Goal: Task Accomplishment & Management: Manage account settings

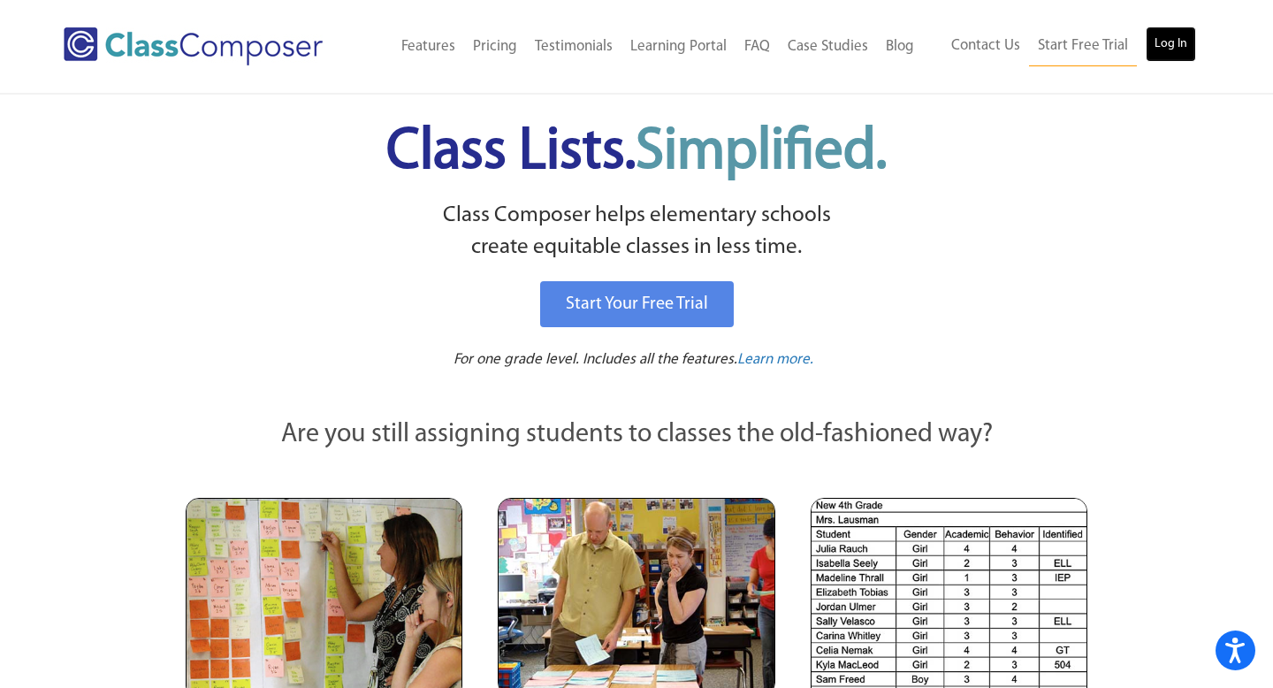
click at [1173, 47] on link "Log In" at bounding box center [1171, 44] width 50 height 35
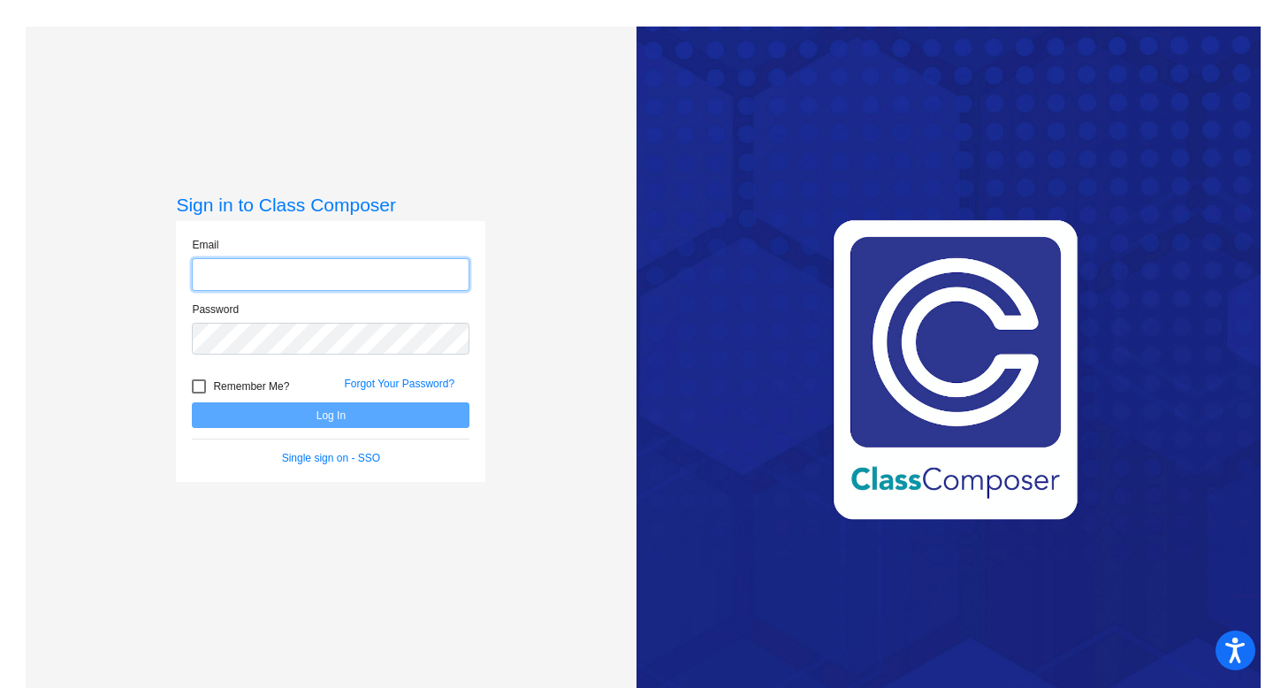
type input "christine.arredondo@hesperiausd.org"
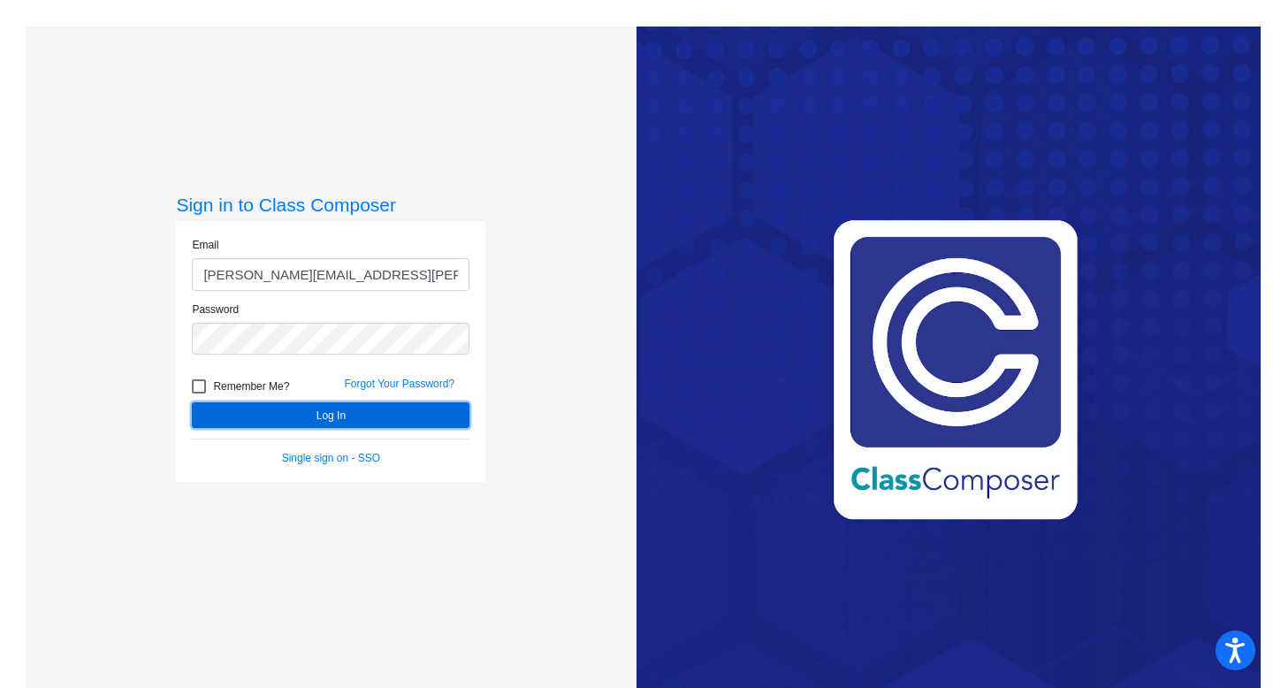
click at [343, 414] on button "Log In" at bounding box center [331, 415] width 278 height 26
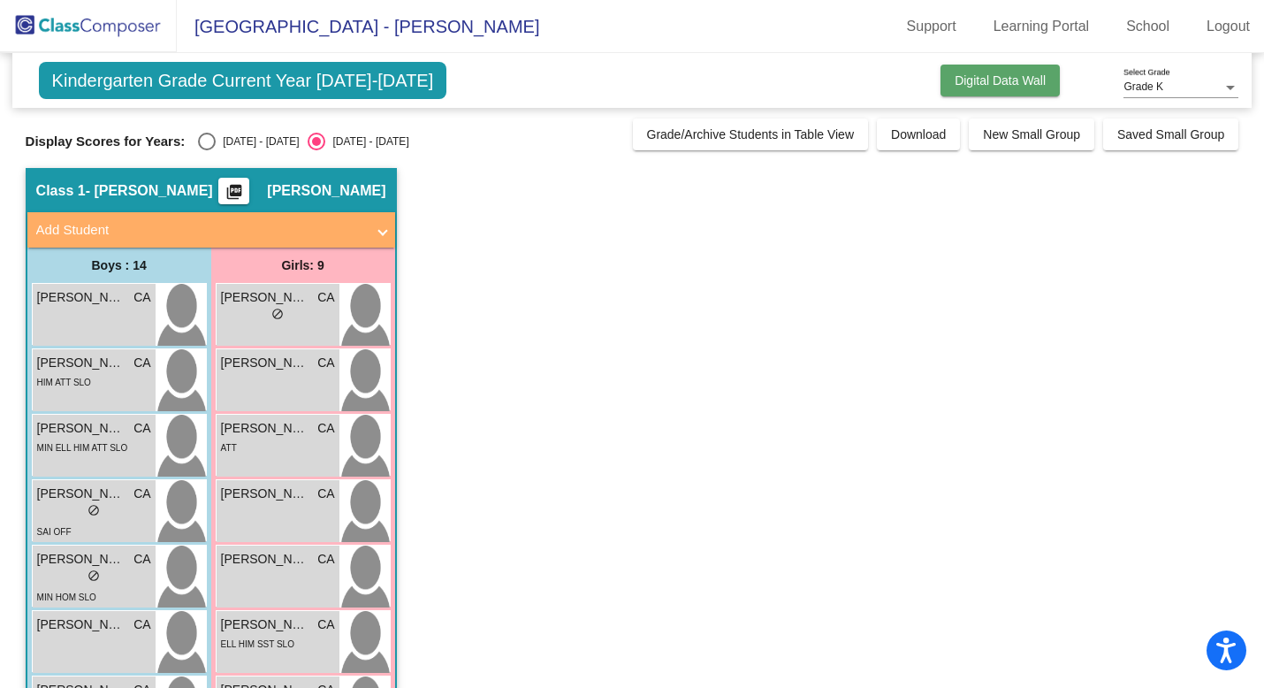
click at [971, 88] on button "Digital Data Wall" at bounding box center [1000, 81] width 119 height 32
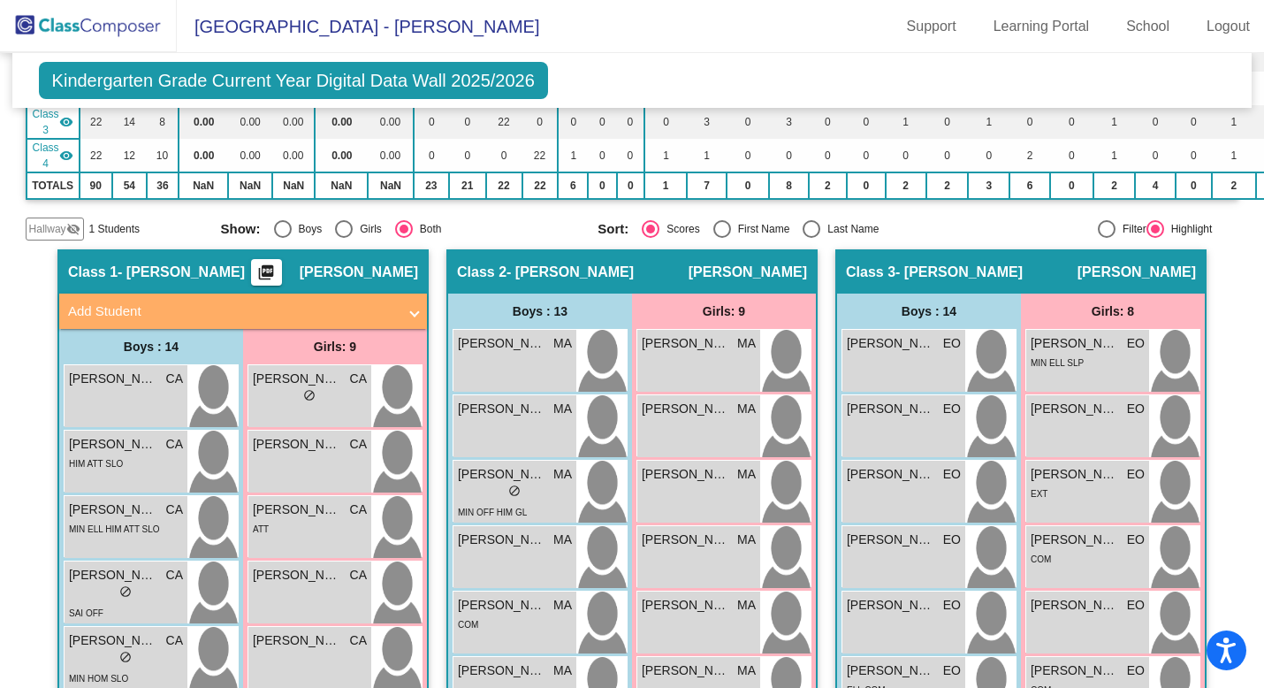
scroll to position [285, 0]
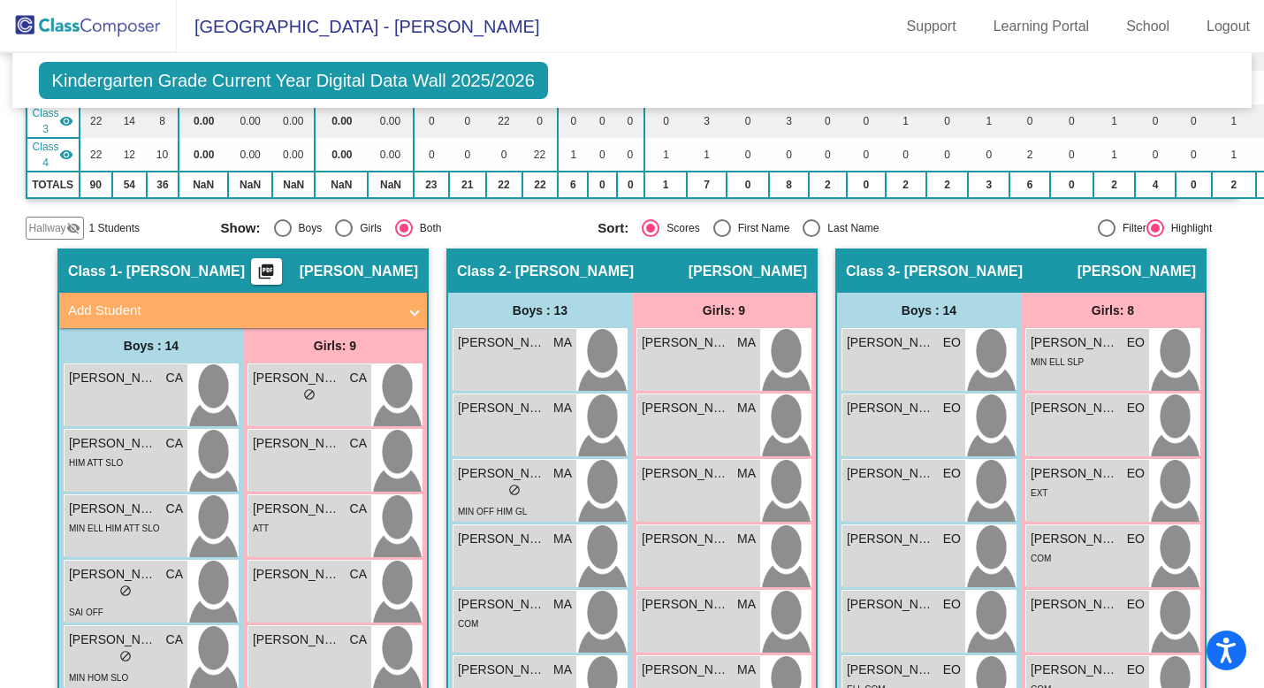
click at [306, 268] on span "[PERSON_NAME]" at bounding box center [359, 272] width 118 height 18
click at [324, 311] on mat-panel-title "Add Student" at bounding box center [232, 311] width 329 height 20
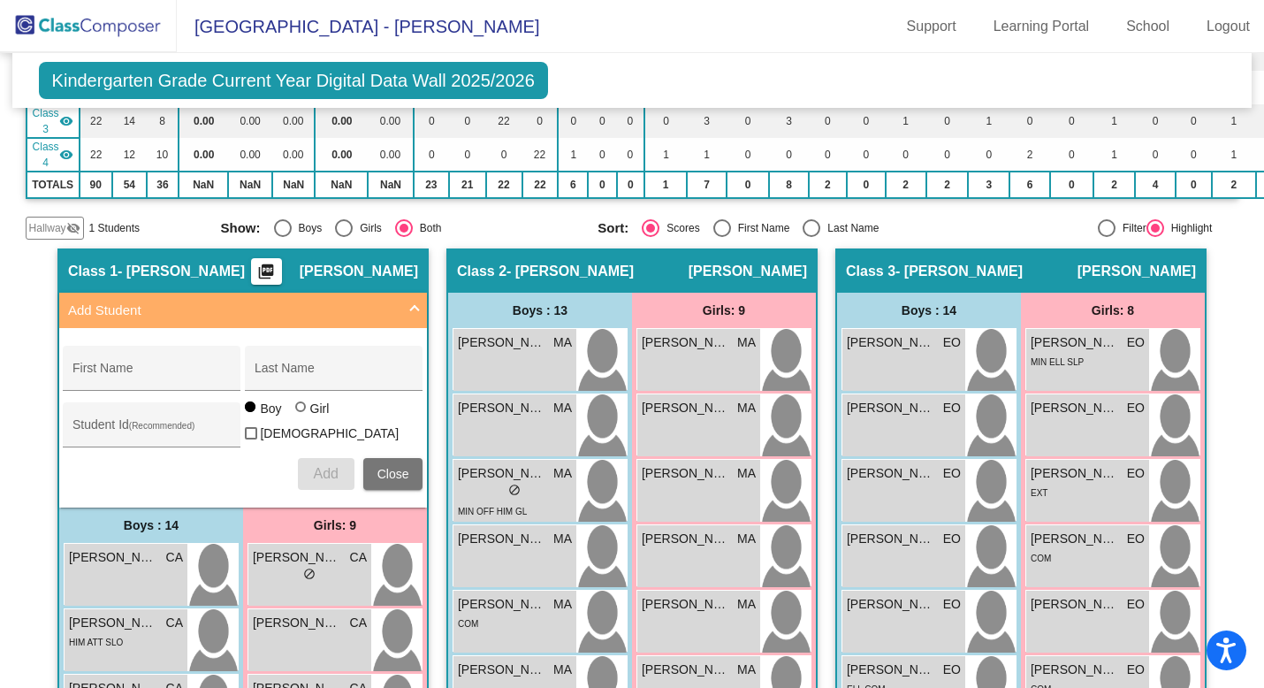
click at [324, 311] on mat-panel-title "Add Student" at bounding box center [232, 311] width 329 height 20
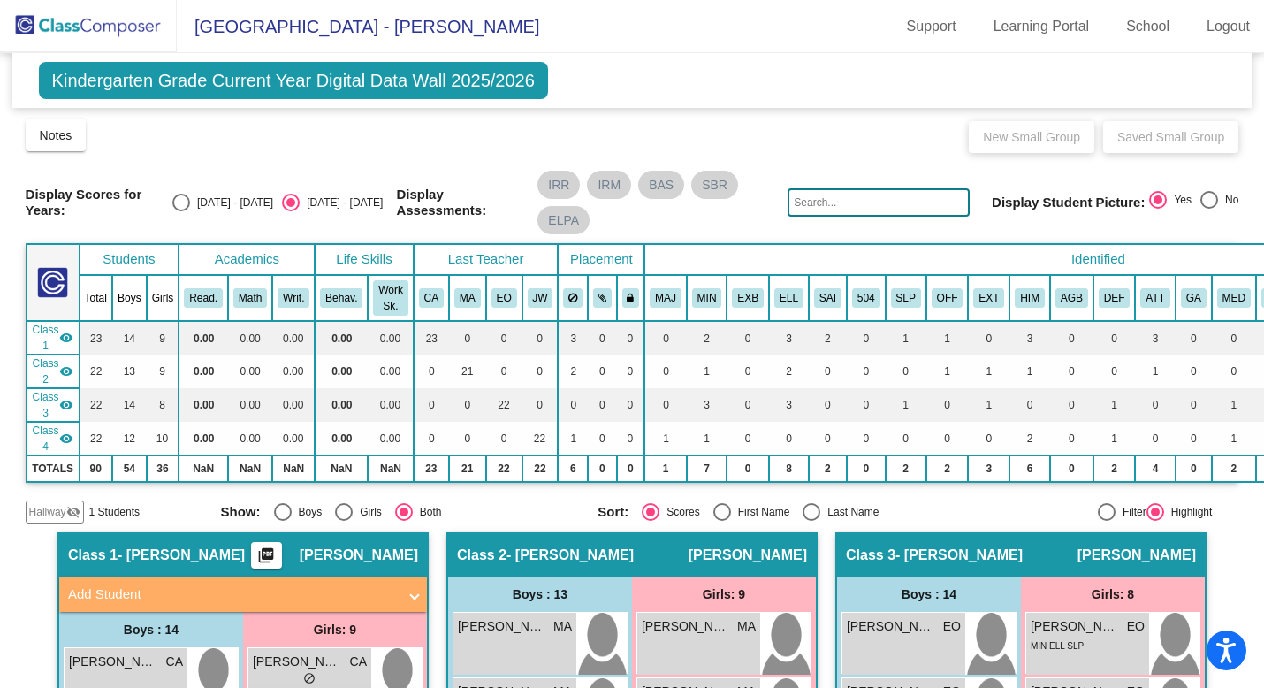
scroll to position [0, 0]
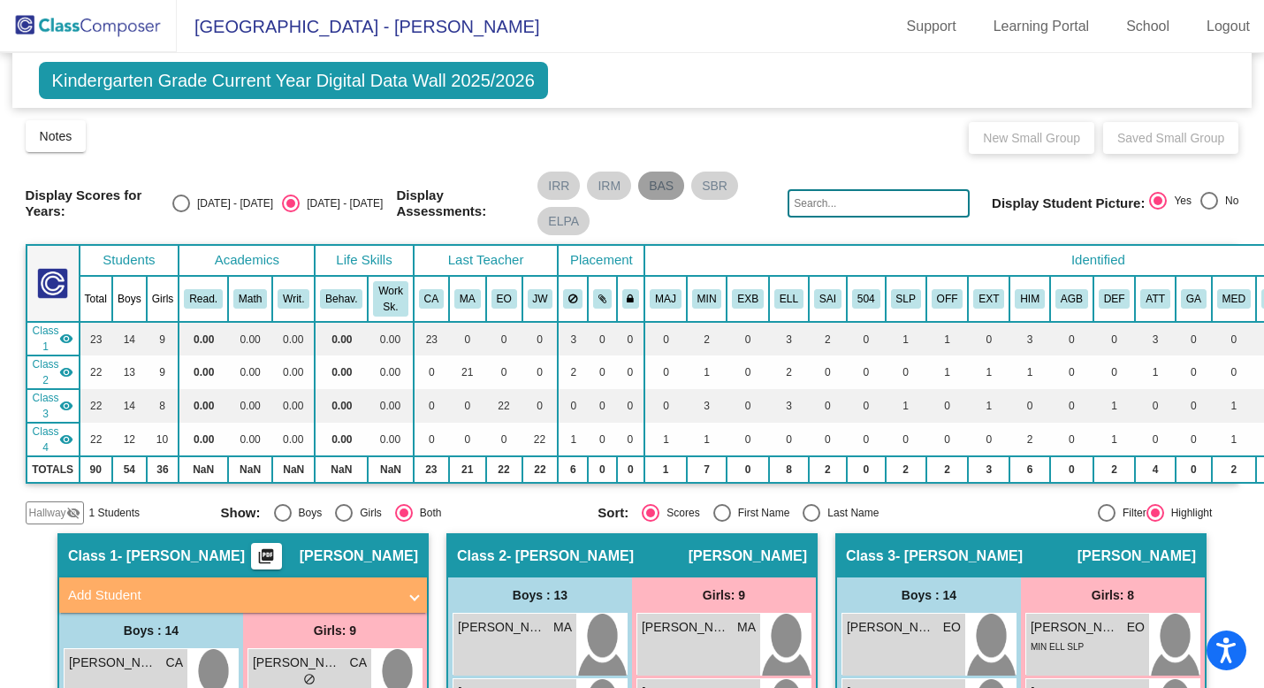
click at [659, 184] on mat-chip "BAS" at bounding box center [661, 186] width 46 height 28
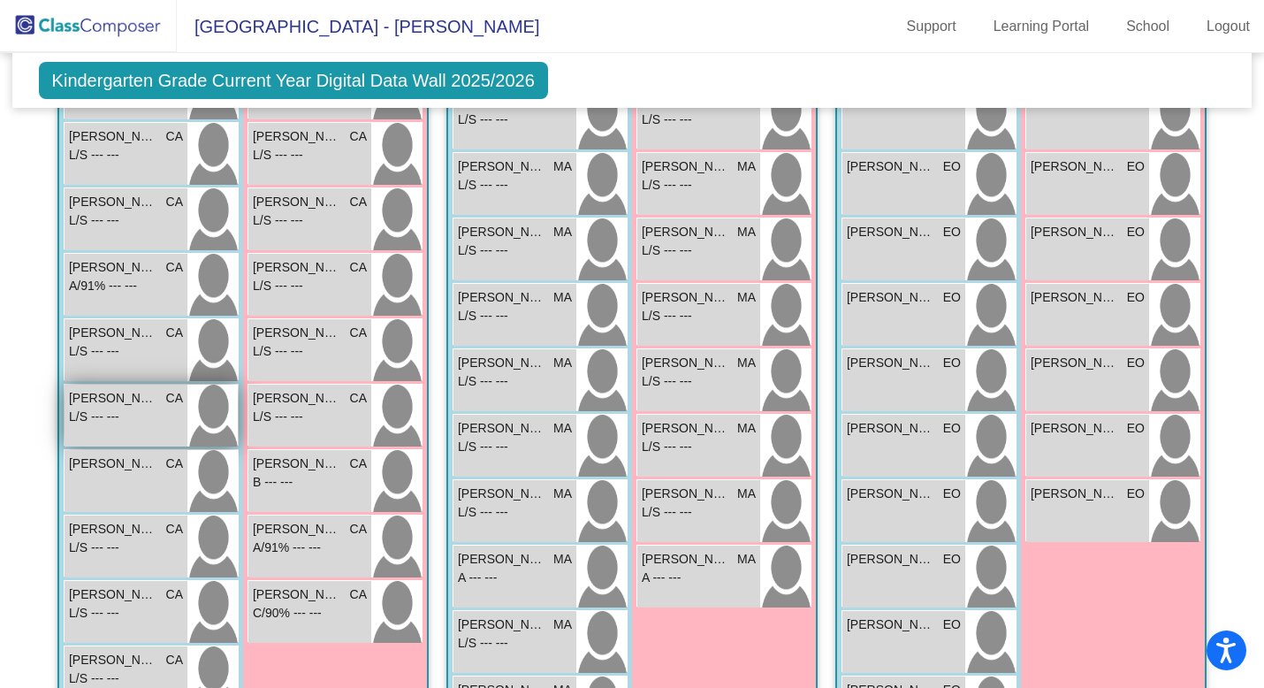
scroll to position [600, 0]
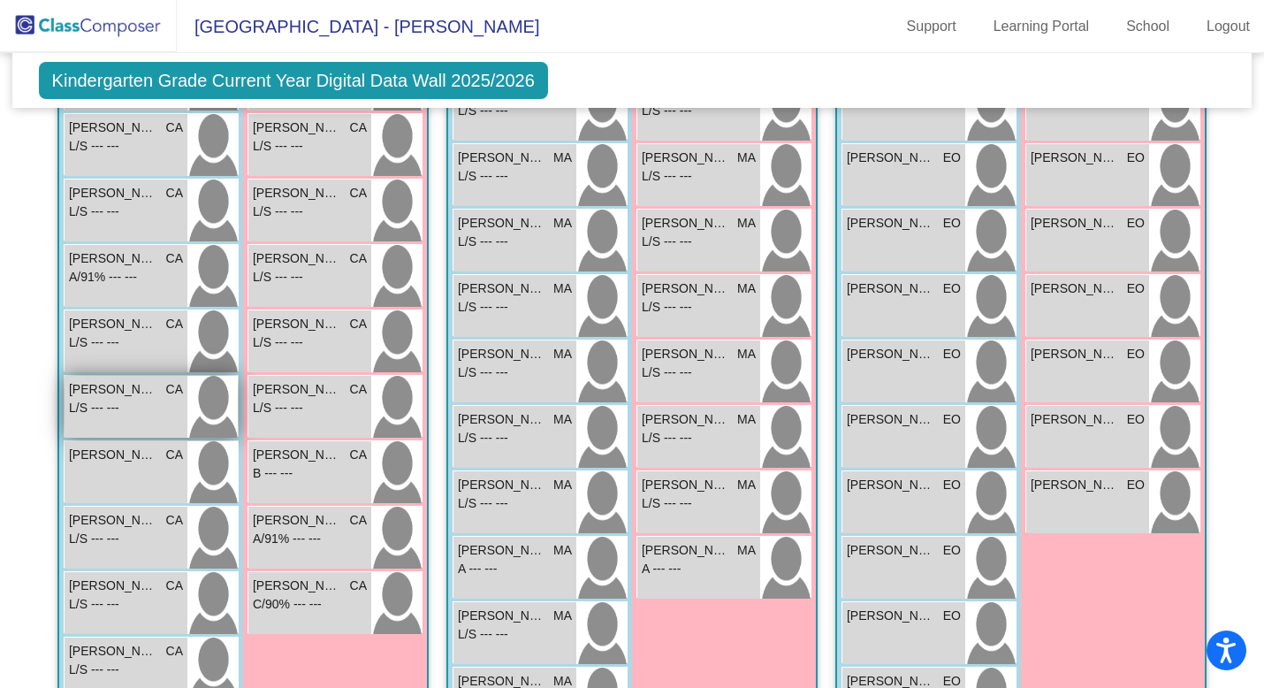
click at [115, 478] on div "Emilio Morales CA lock do_not_disturb_alt" at bounding box center [126, 472] width 123 height 62
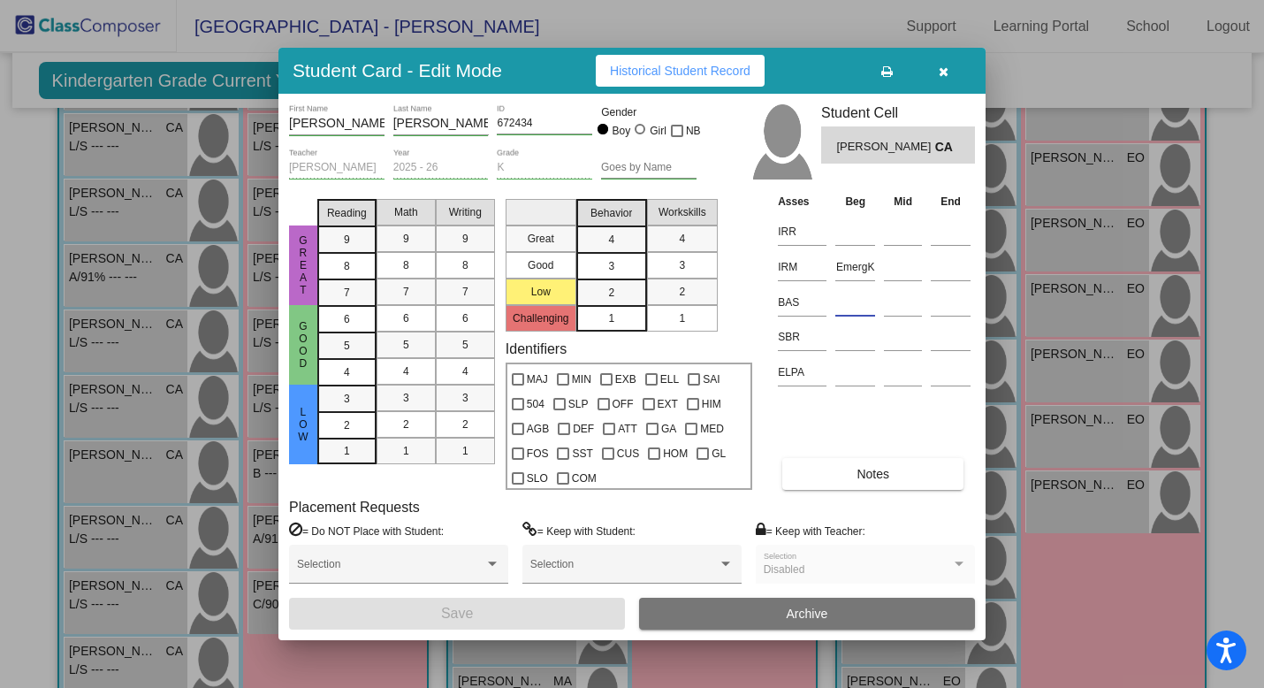
click at [856, 310] on input at bounding box center [855, 302] width 40 height 27
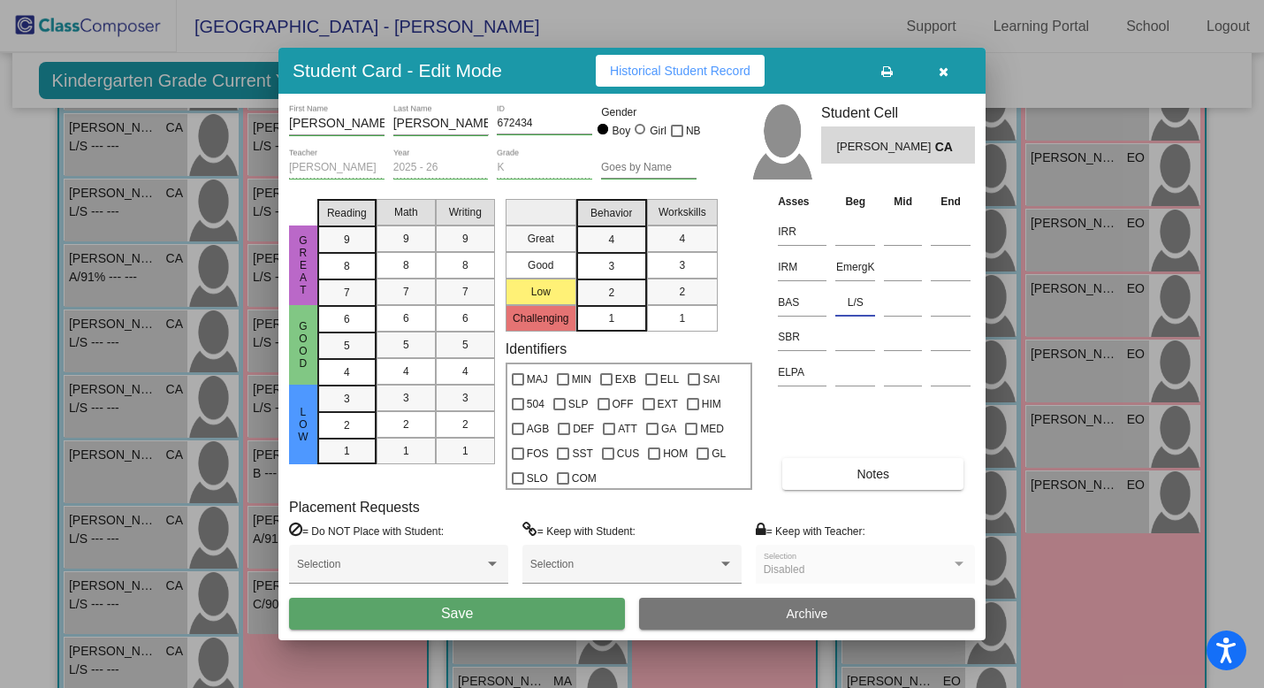
type input "L/S"
click at [860, 478] on span "Notes" at bounding box center [873, 474] width 33 height 14
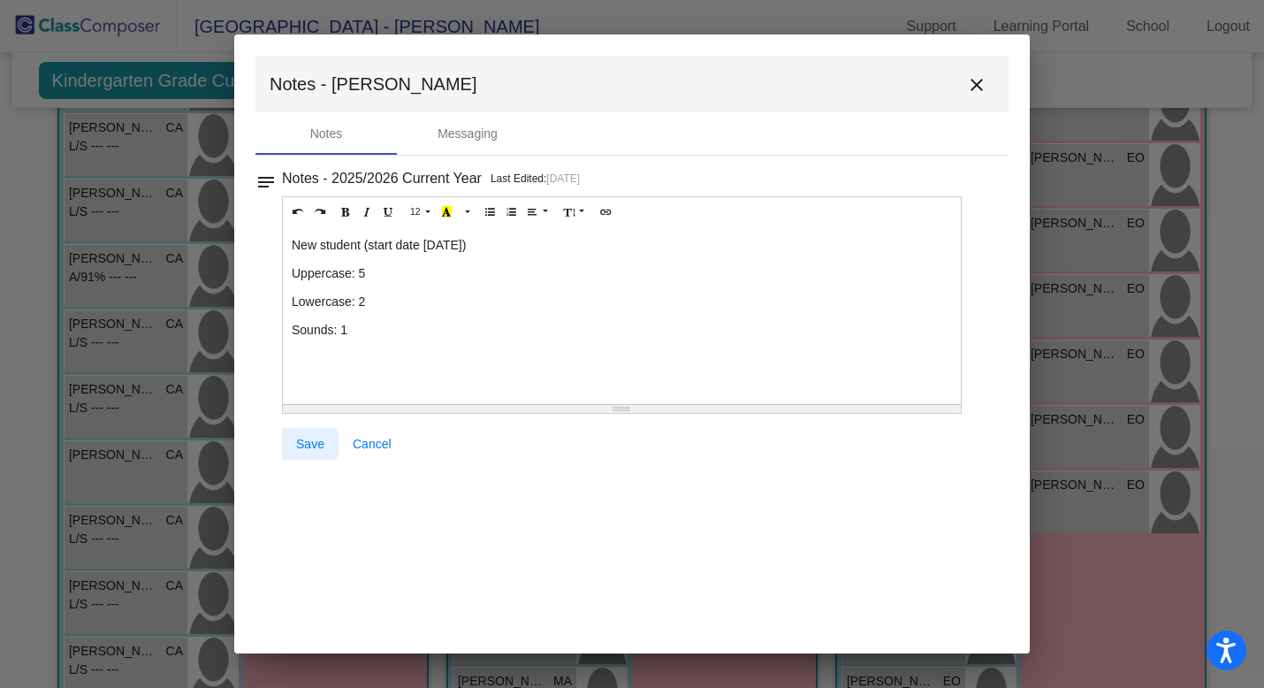
click at [310, 451] on span "Save" at bounding box center [310, 444] width 28 height 14
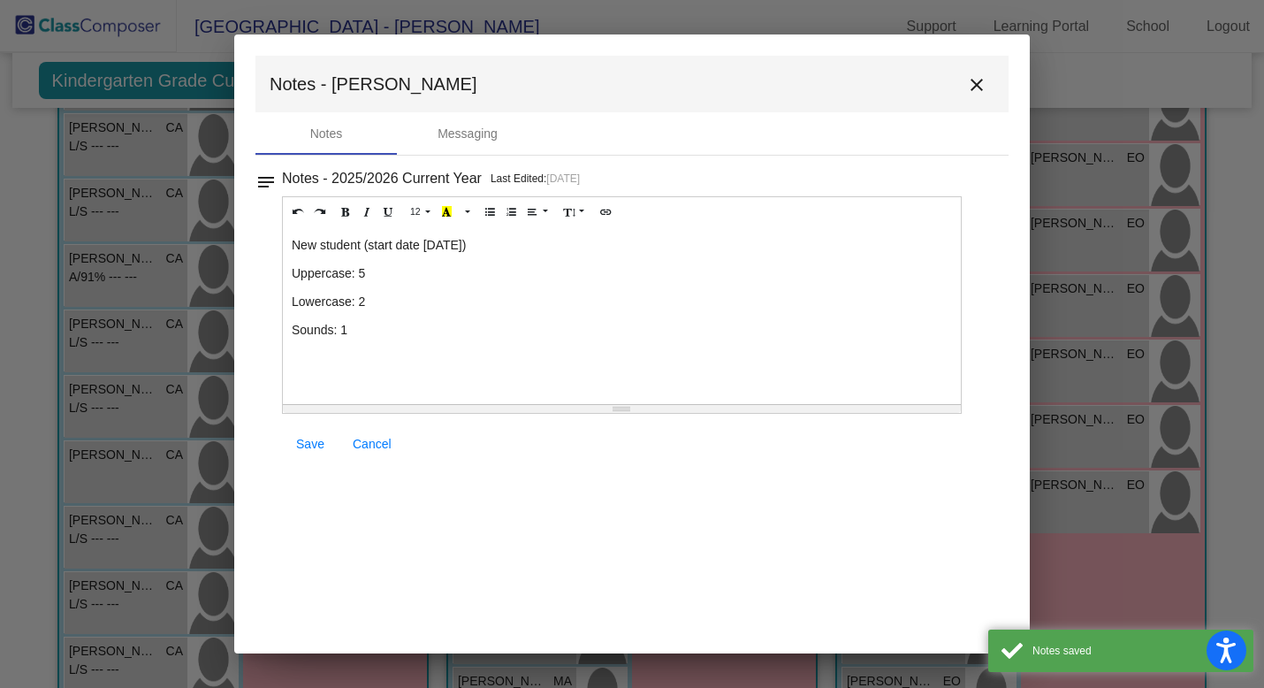
click at [975, 81] on mat-icon "close" at bounding box center [976, 84] width 21 height 21
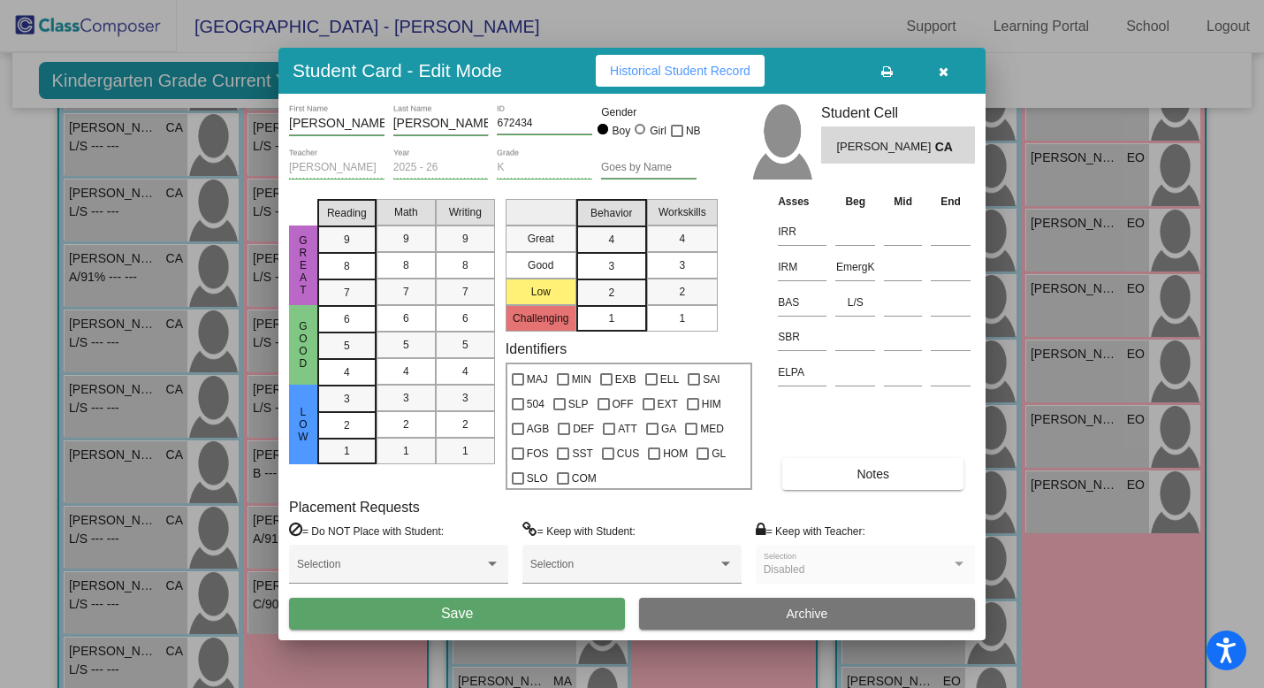
click at [489, 614] on button "Save" at bounding box center [457, 614] width 336 height 32
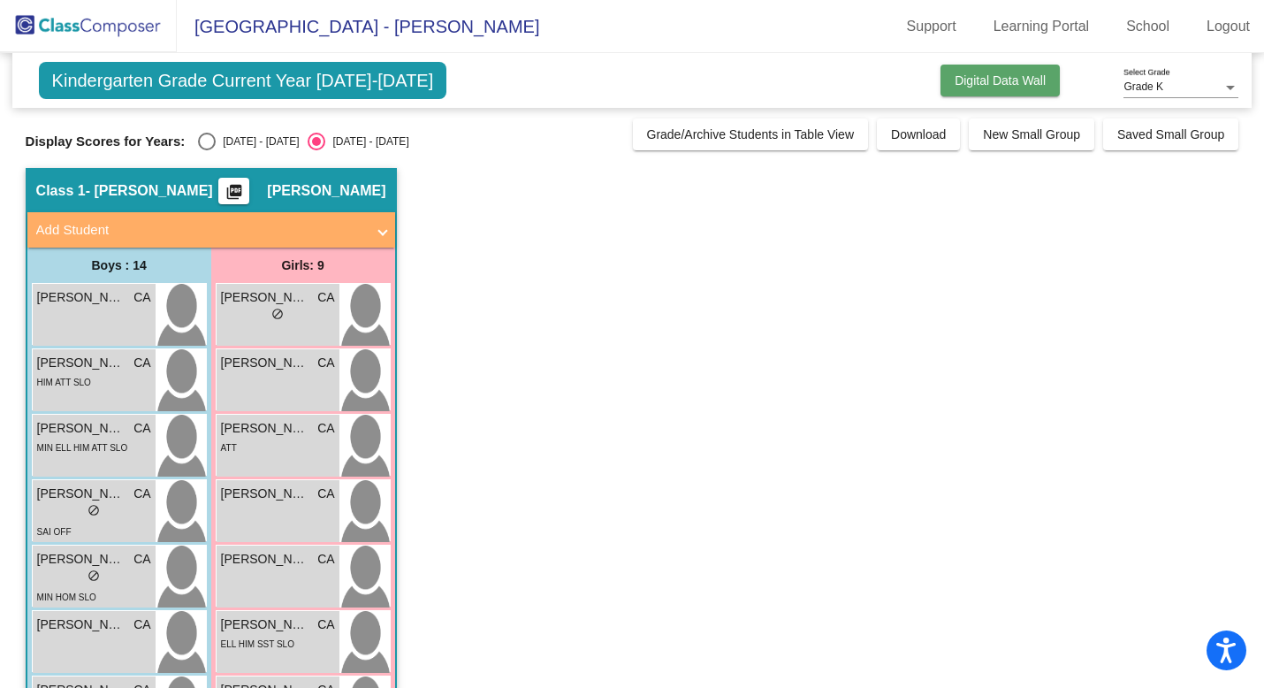
click at [967, 77] on span "Digital Data Wall" at bounding box center [1000, 80] width 91 height 14
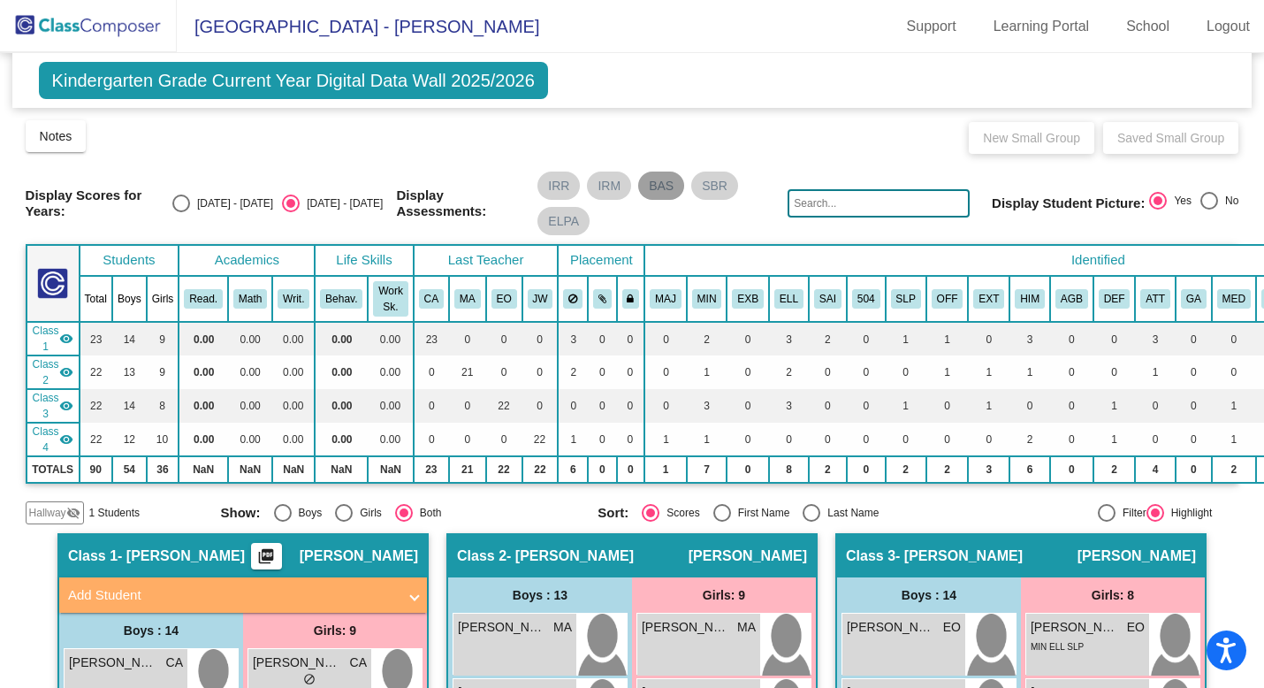
click at [648, 181] on mat-chip "BAS" at bounding box center [661, 186] width 46 height 28
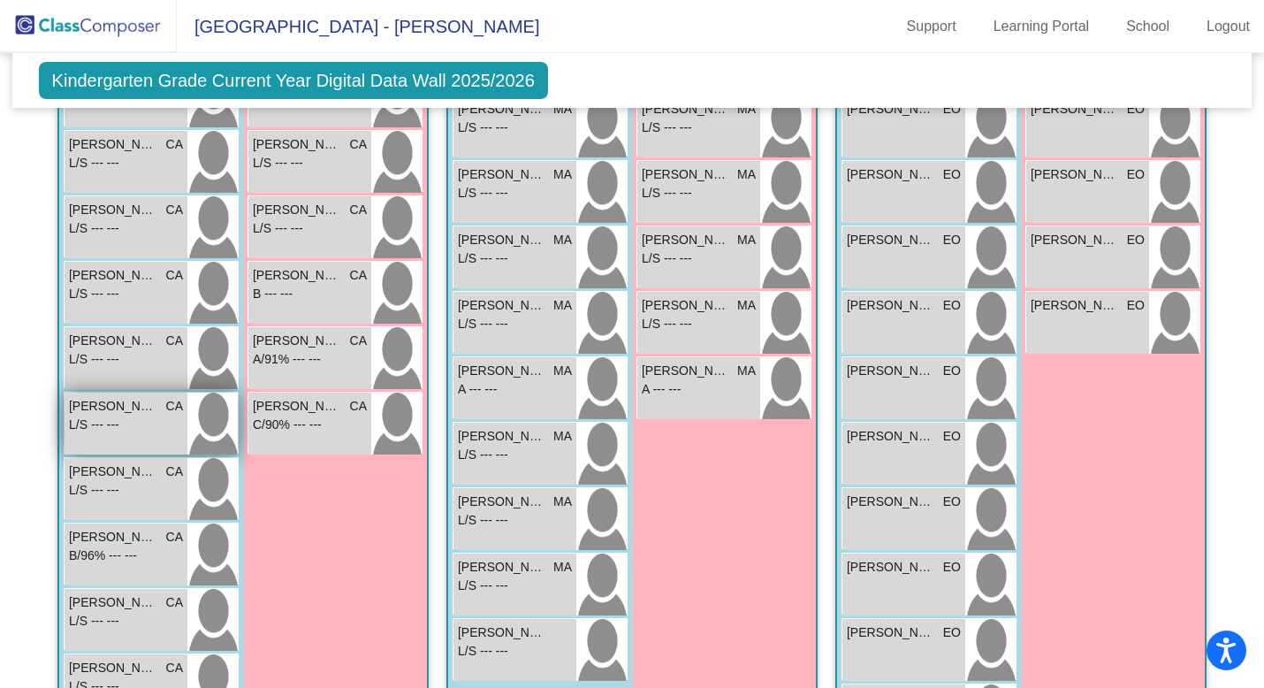
scroll to position [810, 0]
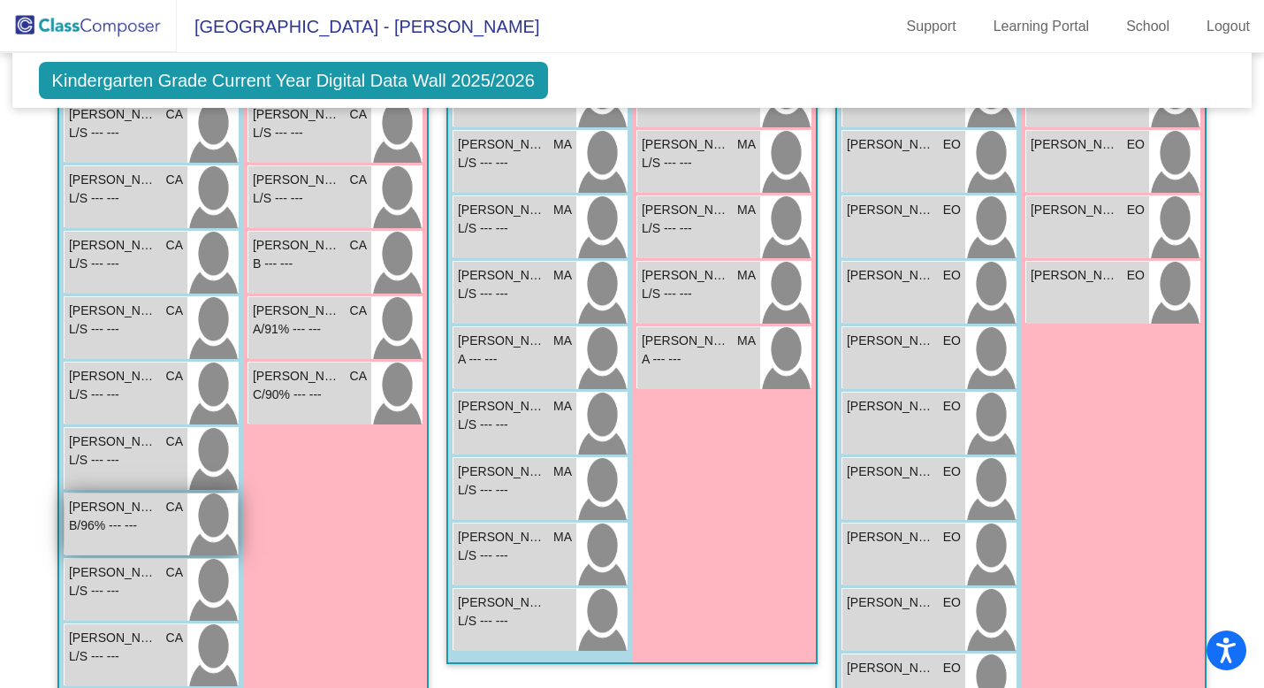
click at [114, 541] on div "[PERSON_NAME] CA lock do_not_disturb_alt B/96% --- ---" at bounding box center [126, 524] width 123 height 62
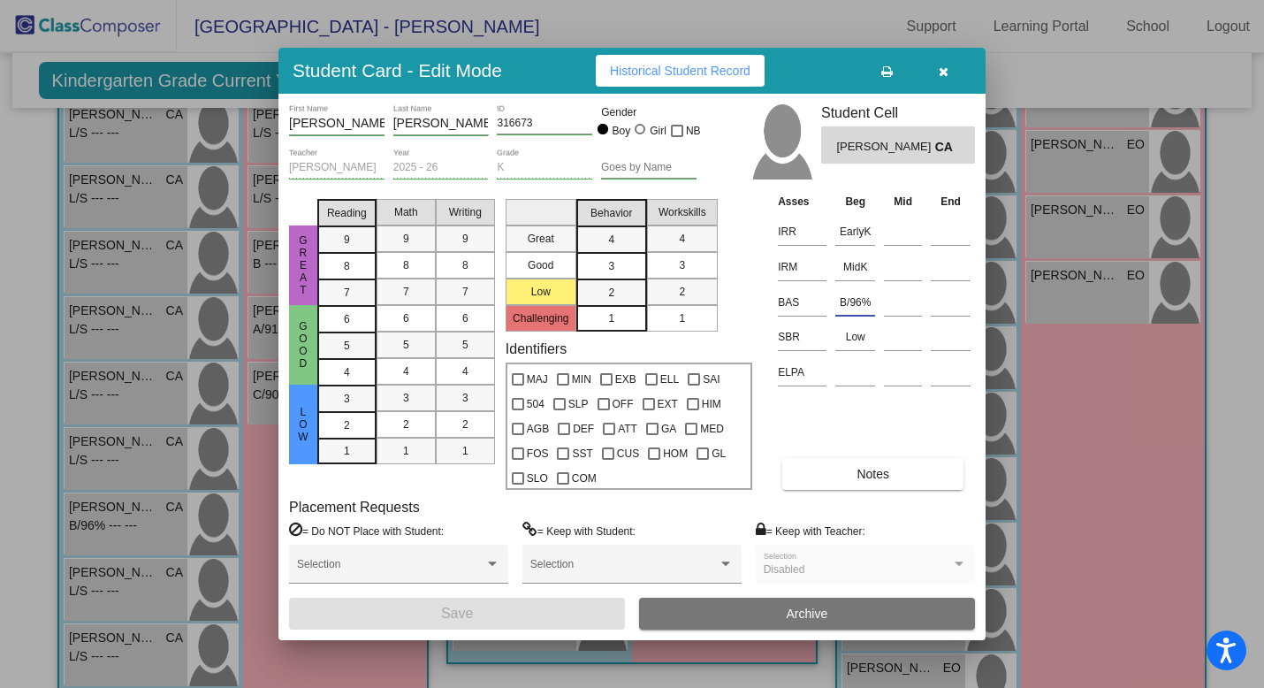
drag, startPoint x: 873, startPoint y: 305, endPoint x: 835, endPoint y: 303, distance: 37.2
click at [835, 303] on input "B/96%" at bounding box center [855, 302] width 40 height 27
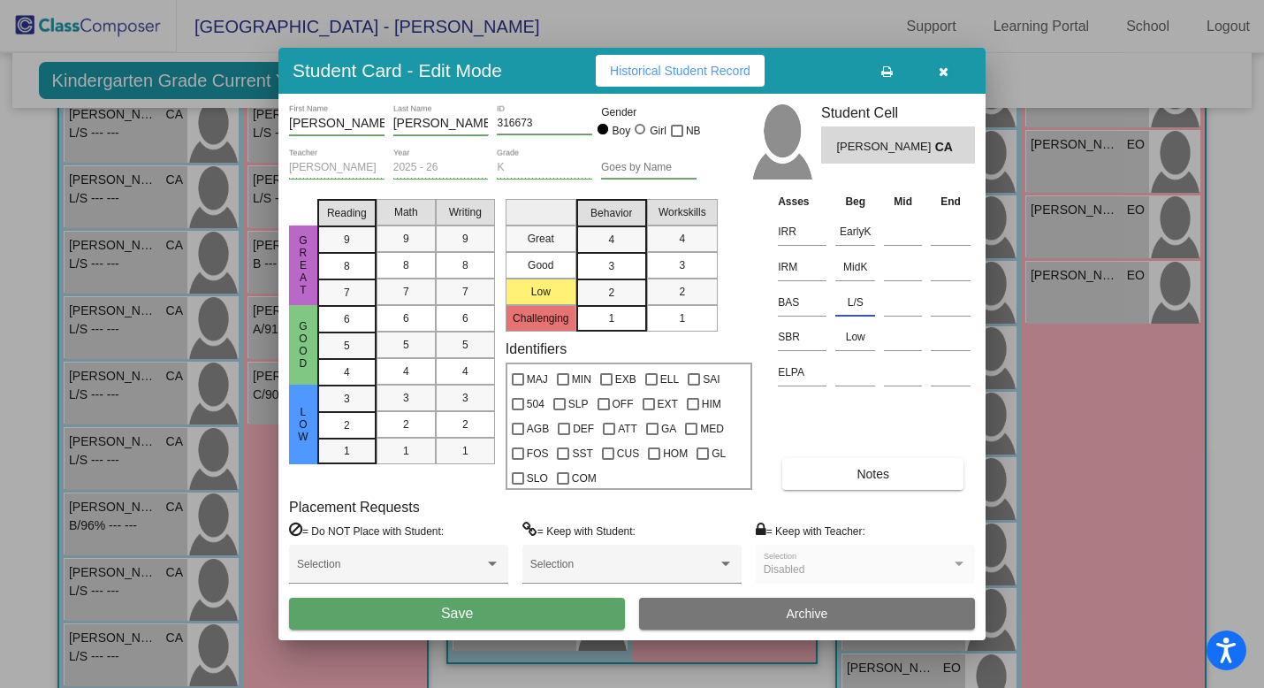
type input "L/S"
click at [858, 469] on span "Notes" at bounding box center [873, 474] width 33 height 14
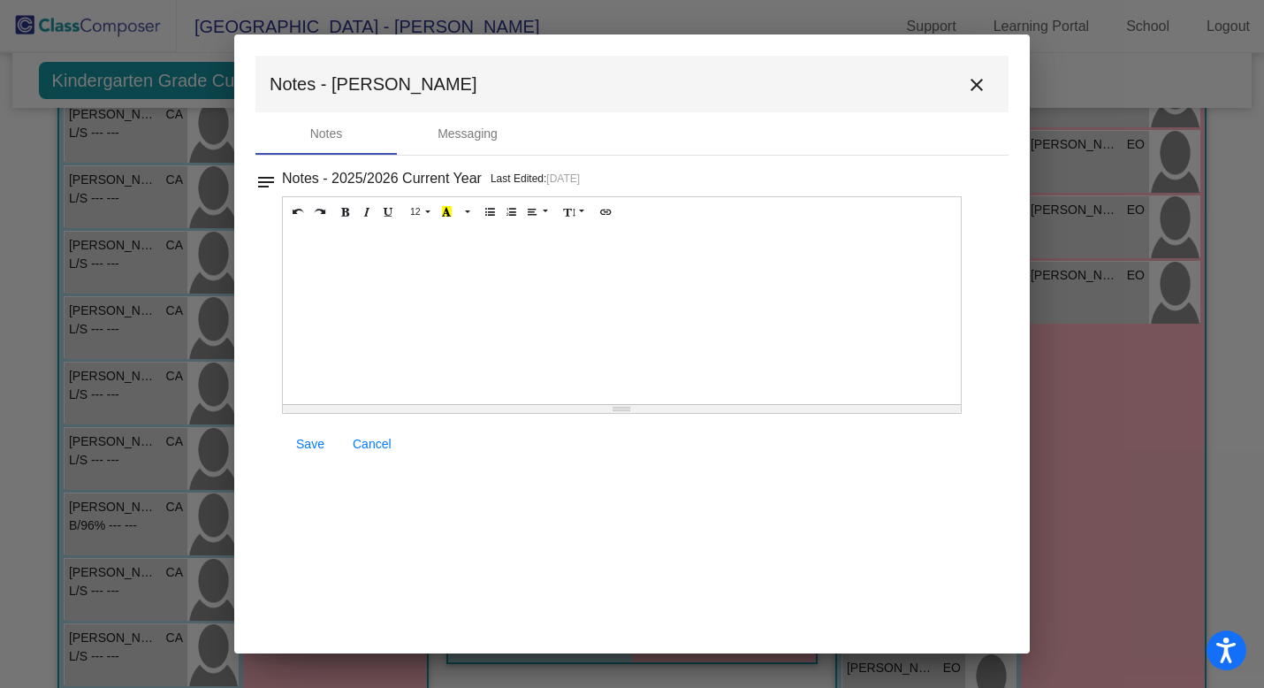
click at [316, 256] on div at bounding box center [622, 315] width 678 height 177
click at [409, 244] on p "Uppercase Letters:" at bounding box center [622, 245] width 660 height 18
click at [414, 275] on p "Lowercase Letters:" at bounding box center [622, 273] width 660 height 18
click at [347, 302] on p "Sounds:" at bounding box center [622, 302] width 660 height 18
click at [303, 446] on span "Save" at bounding box center [310, 444] width 28 height 14
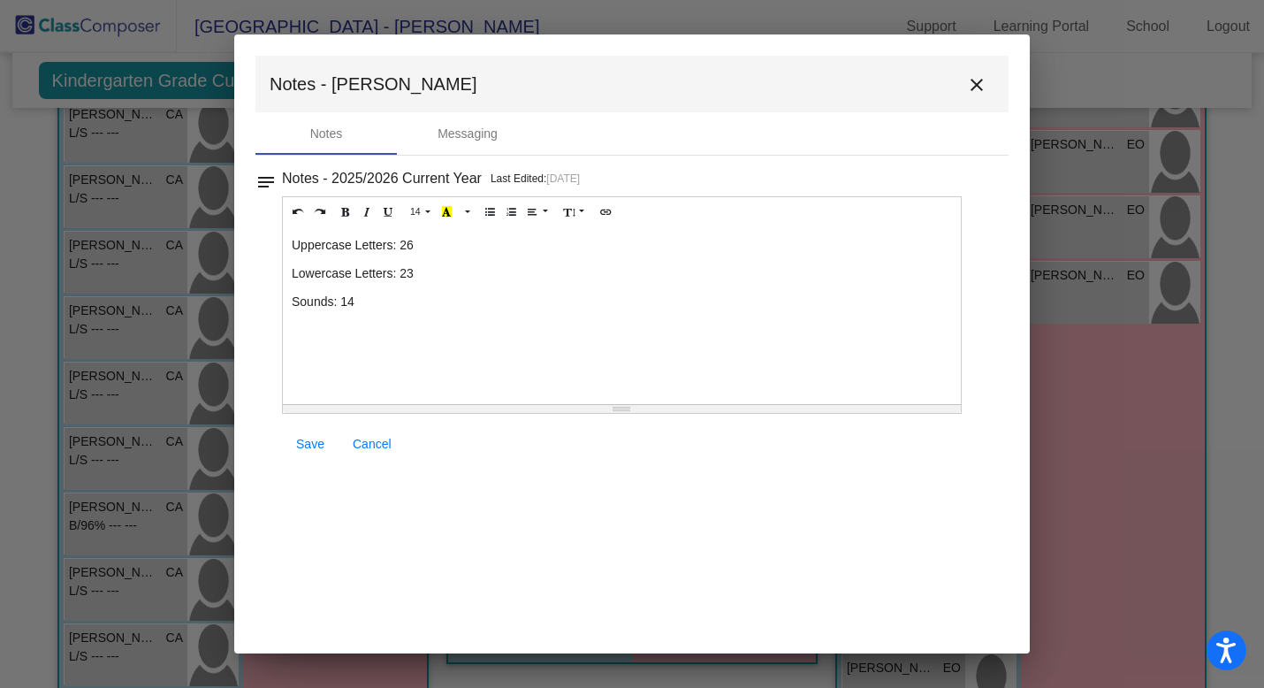
click at [973, 89] on mat-icon "close" at bounding box center [976, 84] width 21 height 21
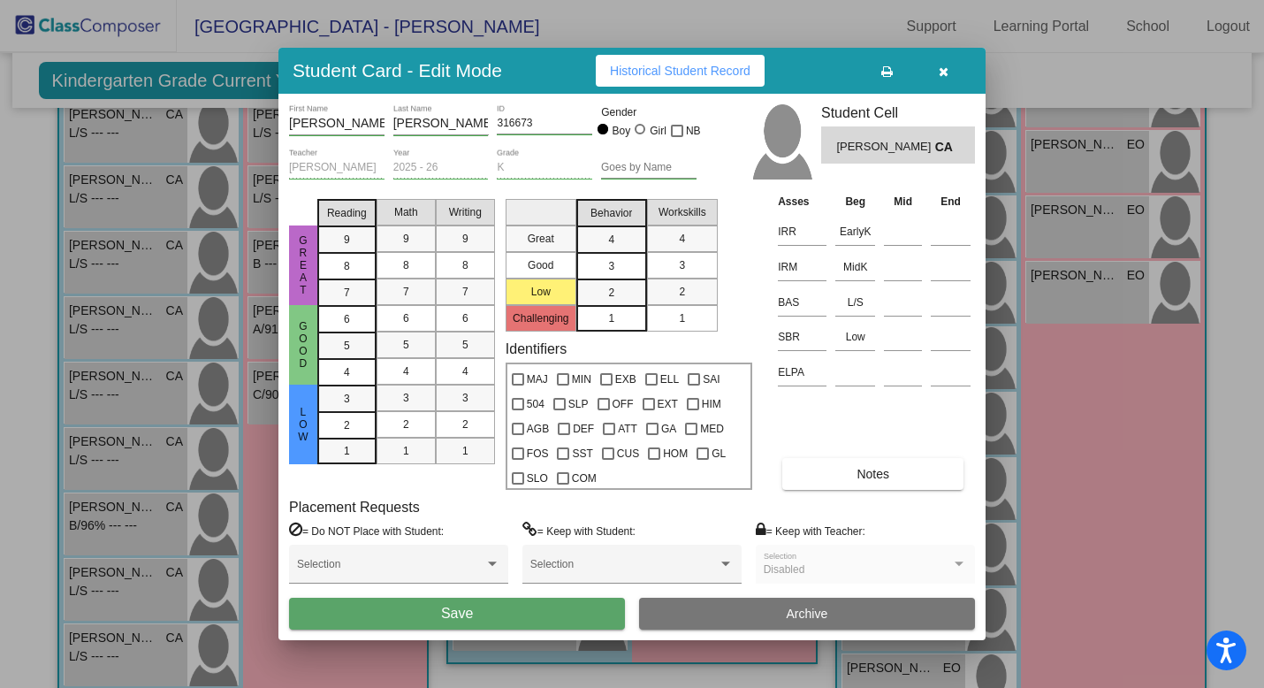
click at [522, 612] on button "Save" at bounding box center [457, 614] width 336 height 32
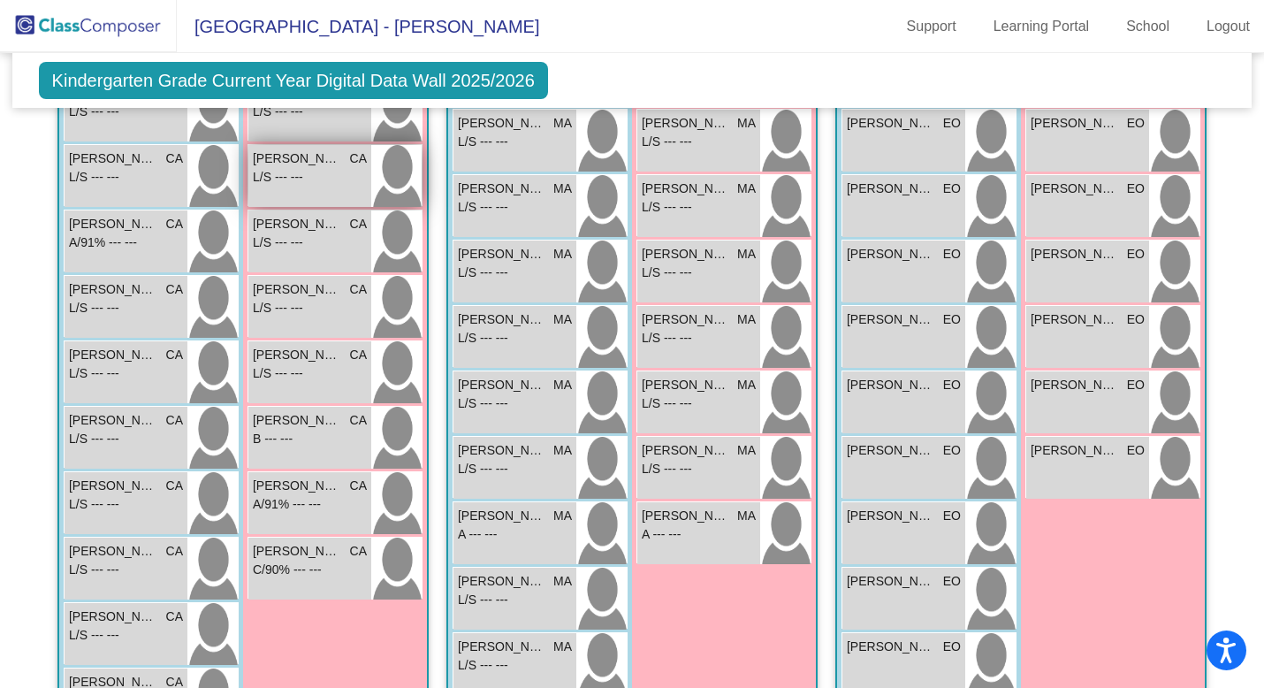
scroll to position [637, 0]
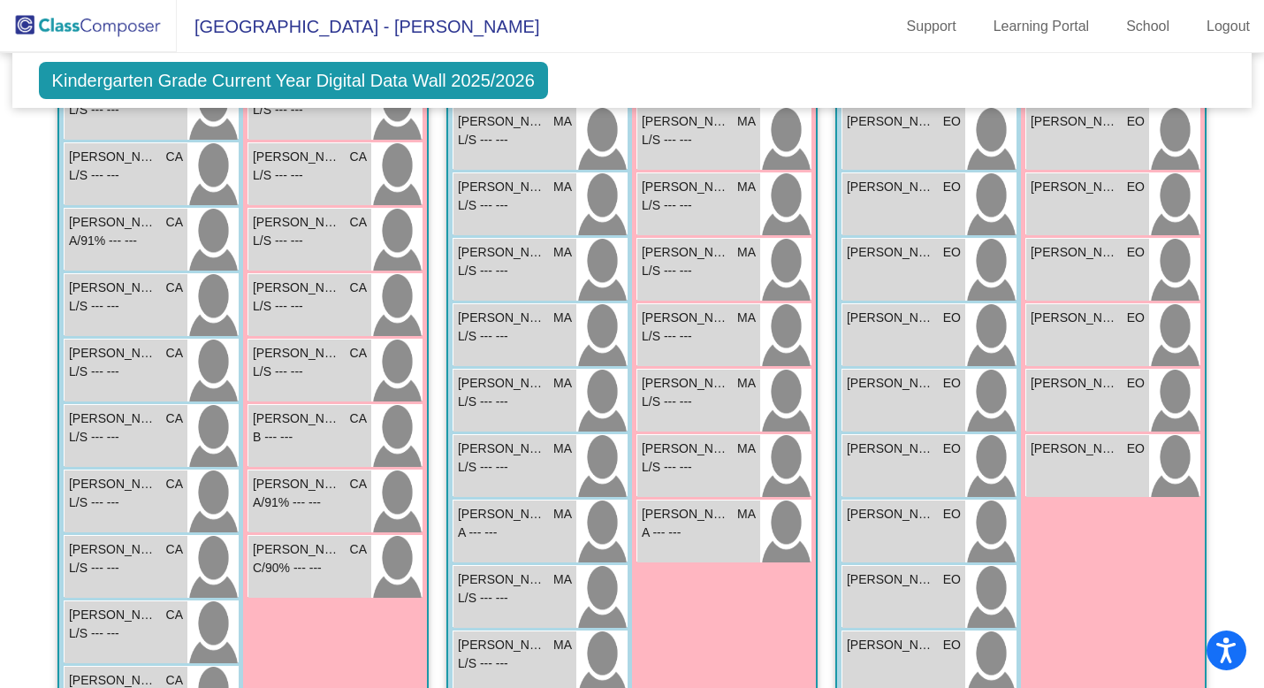
click at [616, 99] on div "Kindergarten Grade Current Year Digital Data Wall 2025/2026 Add, Move, or Retai…" at bounding box center [632, 80] width 1240 height 55
